Goal: Task Accomplishment & Management: Use online tool/utility

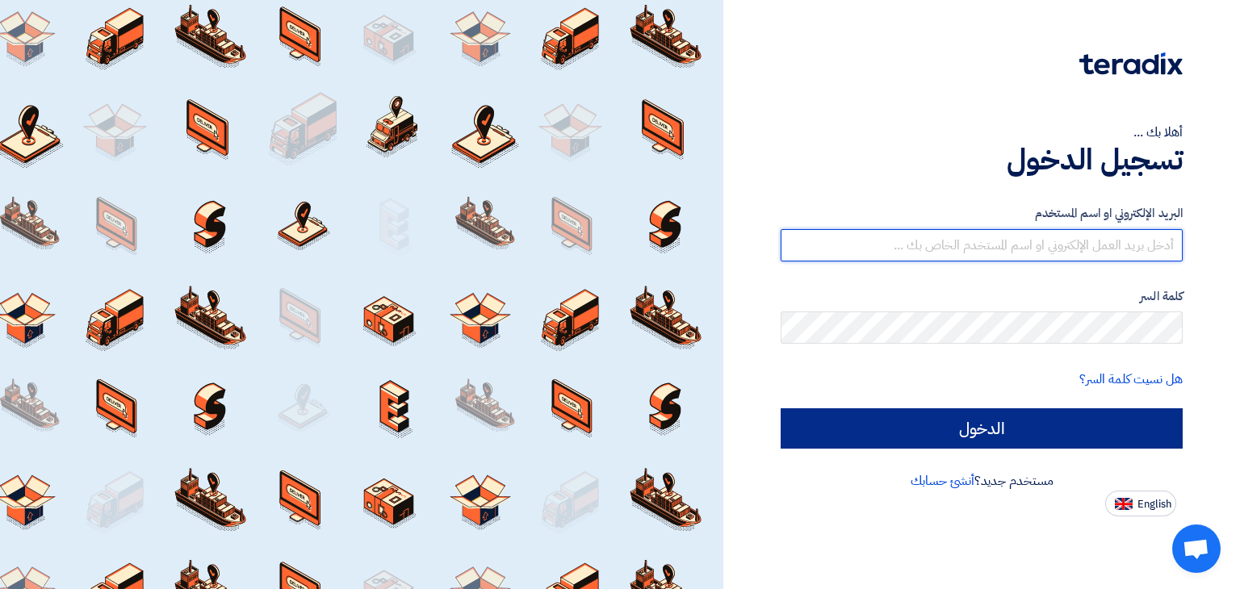
type input "[EMAIL_ADDRESS][PERSON_NAME][DOMAIN_NAME]"
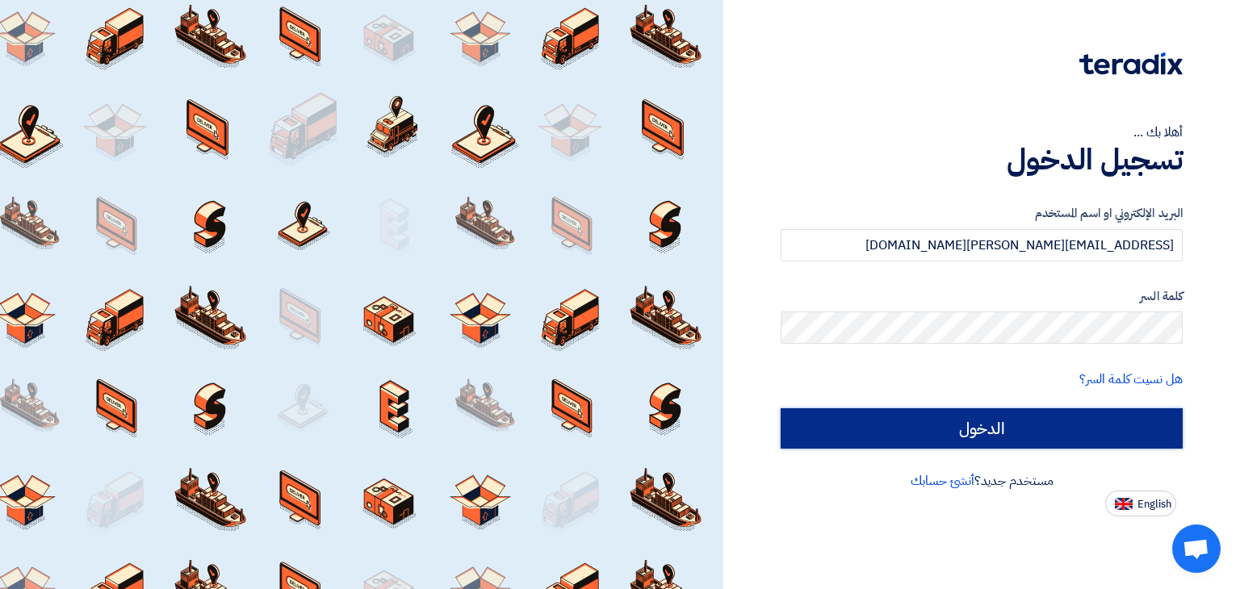
click at [908, 430] on input "الدخول" at bounding box center [981, 428] width 402 height 40
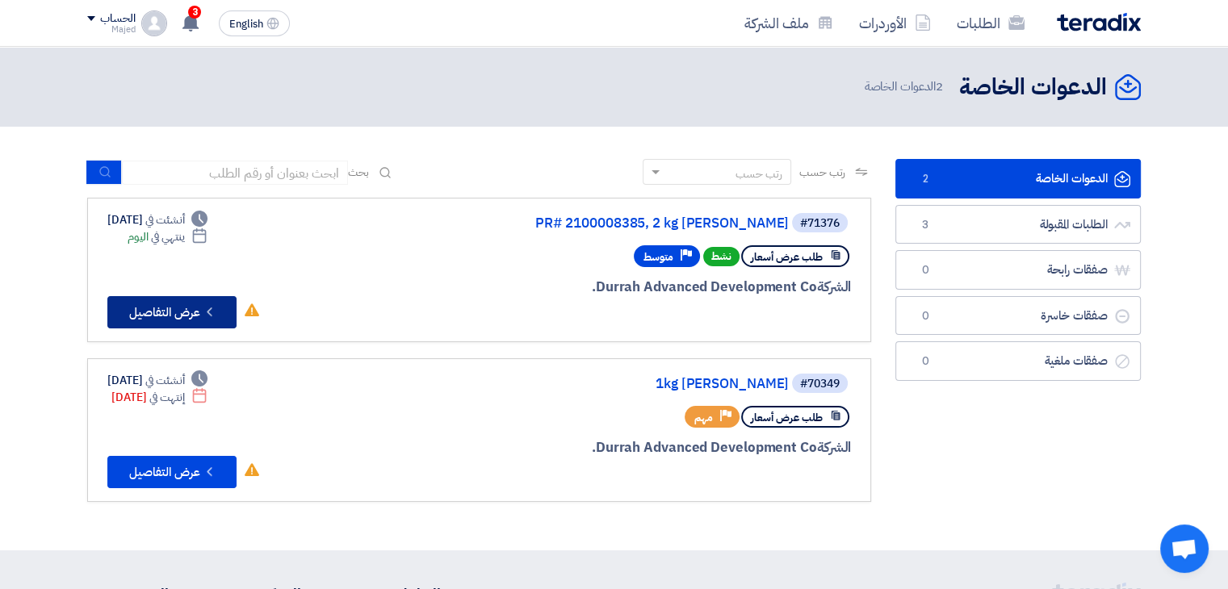
click at [203, 309] on icon "Check details" at bounding box center [209, 311] width 15 height 15
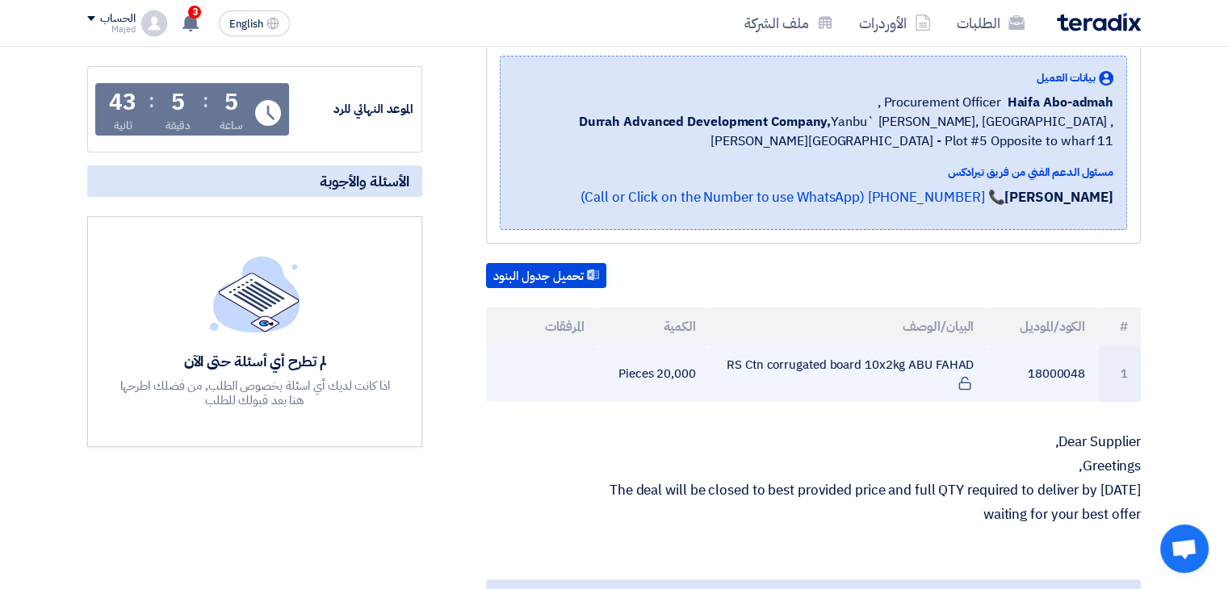
scroll to position [242, 0]
